Goal: Task Accomplishment & Management: Complete application form

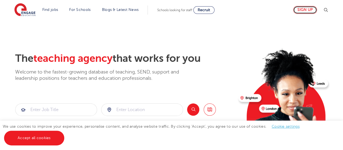
click at [298, 8] on link "Sign up" at bounding box center [306, 10] width 24 height 8
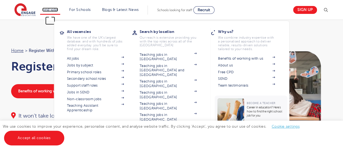
click at [58, 9] on link "Find jobs" at bounding box center [50, 10] width 16 height 4
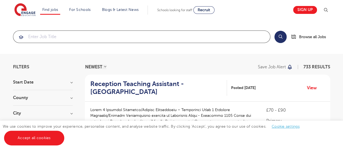
click at [118, 34] on input "search" at bounding box center [141, 37] width 257 height 12
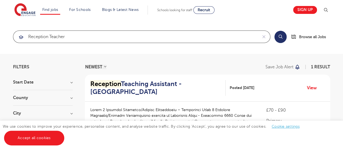
type input "reception teacher"
click button "Submit" at bounding box center [0, 0] width 0 height 0
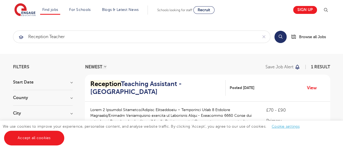
click at [62, 143] on div "We use cookies to improve your experience, personalise content, and analyse web…" at bounding box center [171, 134] width 343 height 29
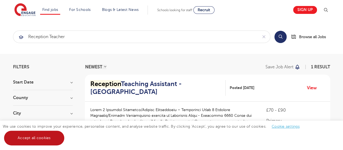
click at [58, 139] on link "Accept all cookies" at bounding box center [34, 137] width 60 height 15
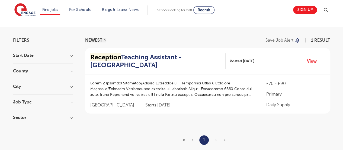
scroll to position [20, 0]
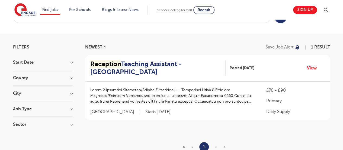
click at [72, 108] on h3 "Job Type" at bounding box center [43, 108] width 60 height 4
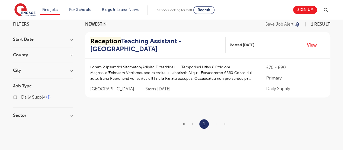
scroll to position [0, 0]
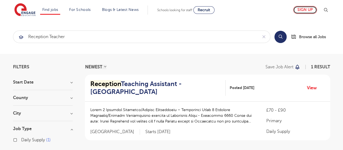
click at [313, 11] on link "Sign up" at bounding box center [306, 10] width 24 height 8
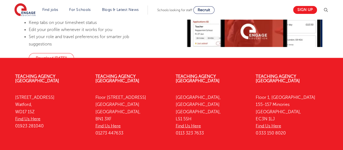
scroll to position [556, 0]
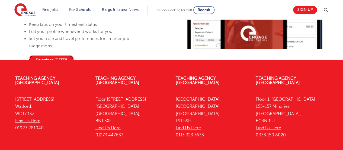
click at [38, 59] on link "Download [DATE]!" at bounding box center [51, 60] width 45 height 10
